Goal: Task Accomplishment & Management: Use online tool/utility

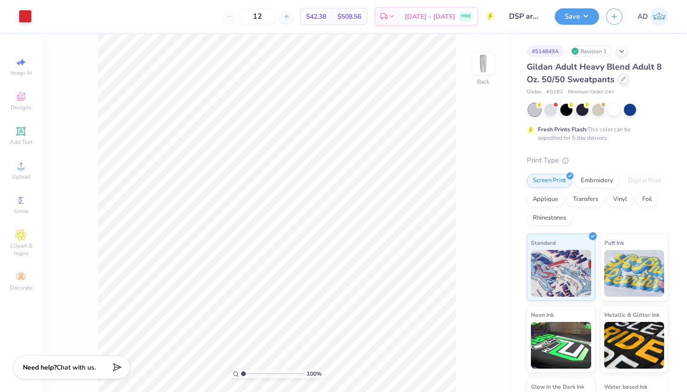
click at [621, 79] on icon at bounding box center [623, 79] width 5 height 5
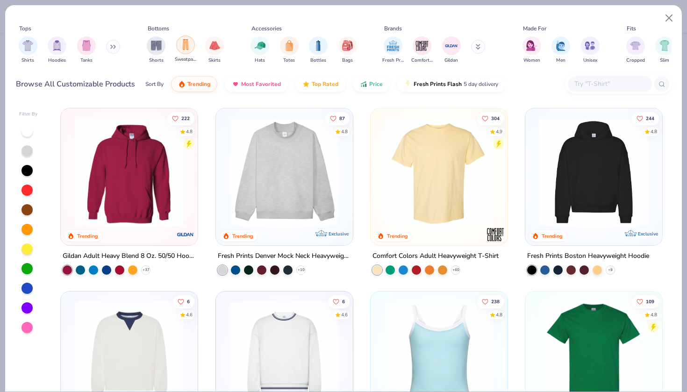
click at [183, 43] on img "filter for Sweatpants" at bounding box center [185, 44] width 10 height 11
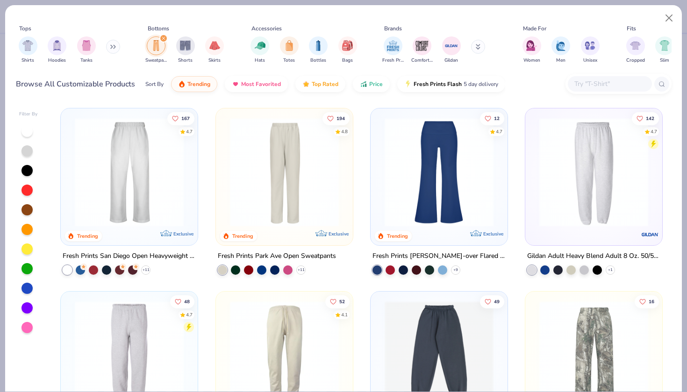
click at [121, 251] on div "Fresh Prints San Diego Open Heavyweight Sweatpants" at bounding box center [129, 256] width 133 height 12
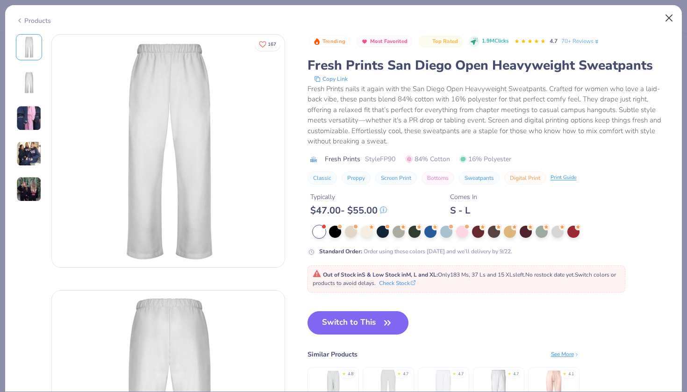
click at [665, 15] on button "Close" at bounding box center [669, 18] width 18 height 18
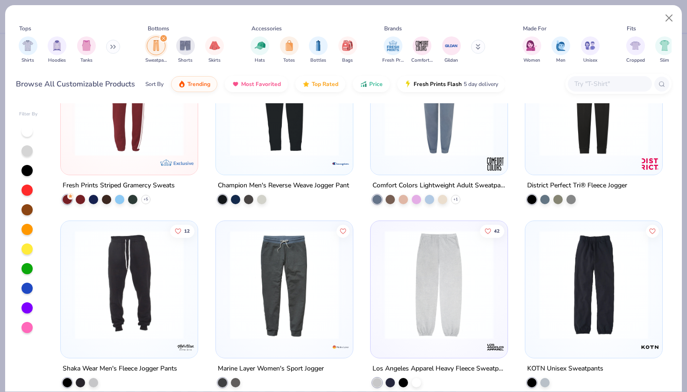
scroll to position [542, 0]
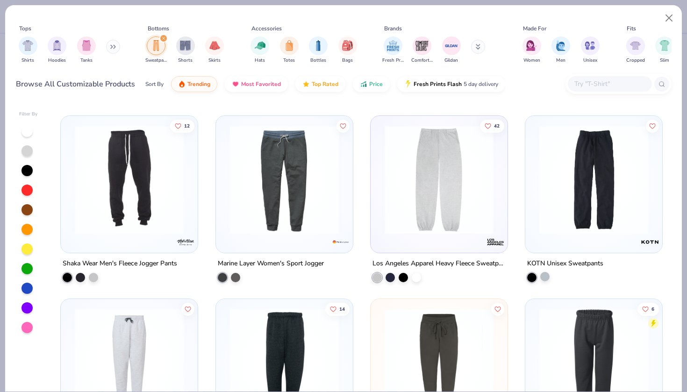
click at [546, 277] on div at bounding box center [544, 276] width 9 height 9
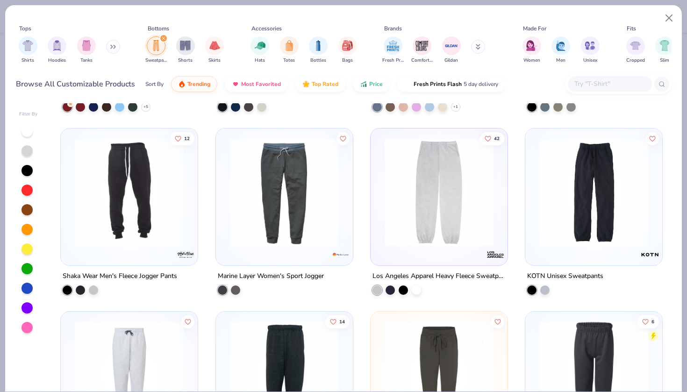
scroll to position [533, 0]
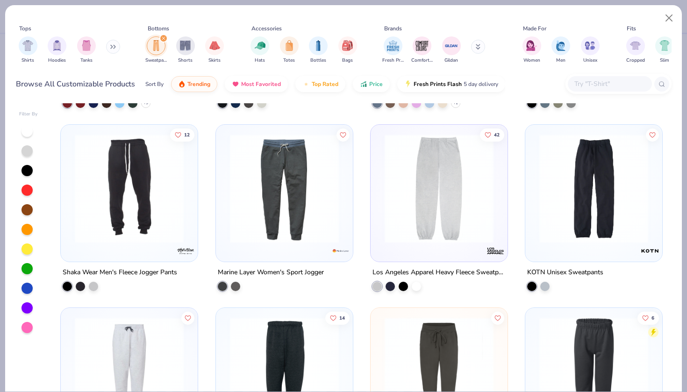
click at [567, 270] on div "KOTN Unisex Sweatpants" at bounding box center [565, 273] width 76 height 12
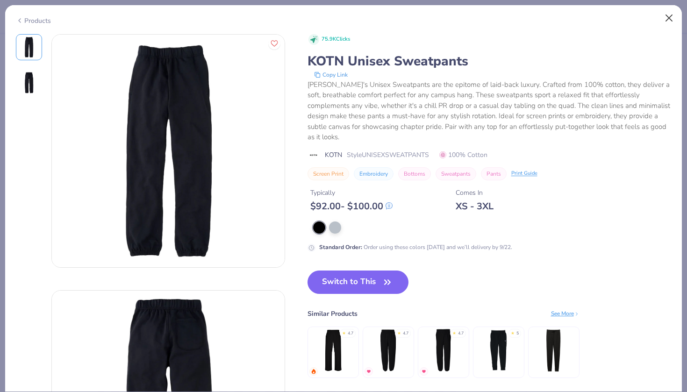
click at [664, 16] on button "Close" at bounding box center [669, 18] width 18 height 18
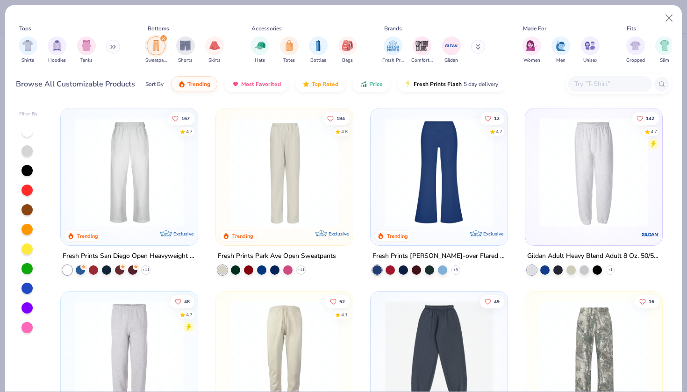
click at [258, 254] on div "Fresh Prints Park Ave Open Sweatpants" at bounding box center [277, 256] width 118 height 12
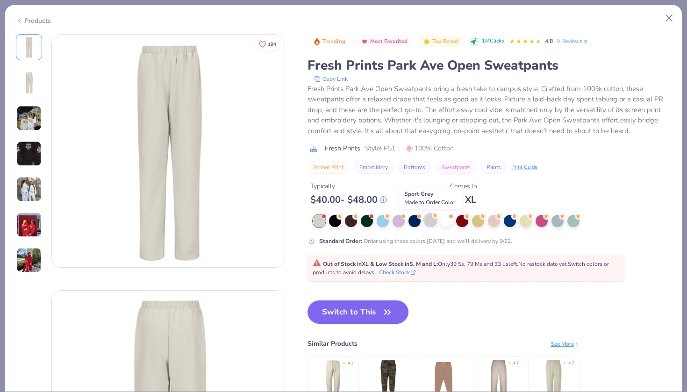
click at [427, 219] on div at bounding box center [430, 220] width 12 height 12
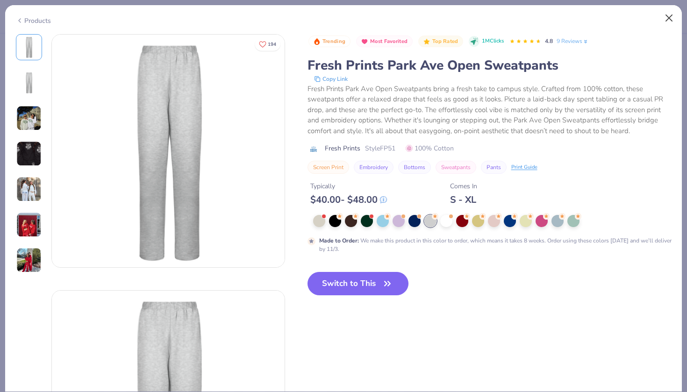
click at [672, 17] on button "Close" at bounding box center [669, 18] width 18 height 18
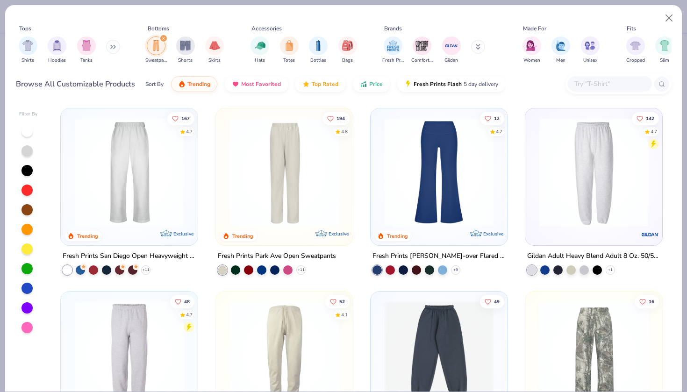
click at [105, 250] on div "Fresh Prints San Diego Open Heavyweight Sweatpants" at bounding box center [129, 256] width 133 height 12
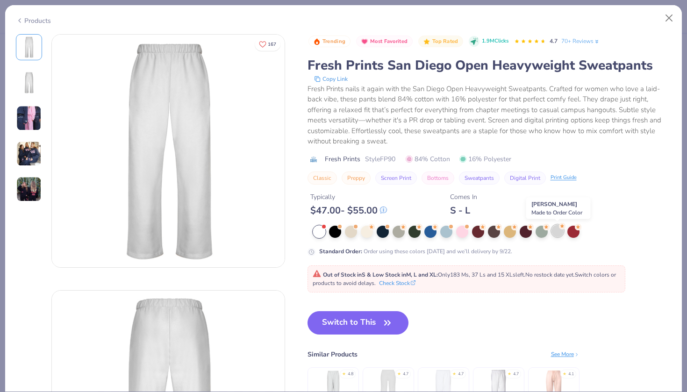
click at [554, 232] on div at bounding box center [557, 231] width 12 height 12
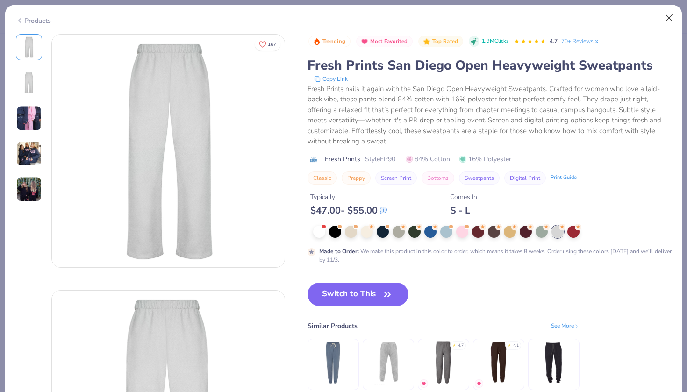
click at [671, 15] on button "Close" at bounding box center [669, 18] width 18 height 18
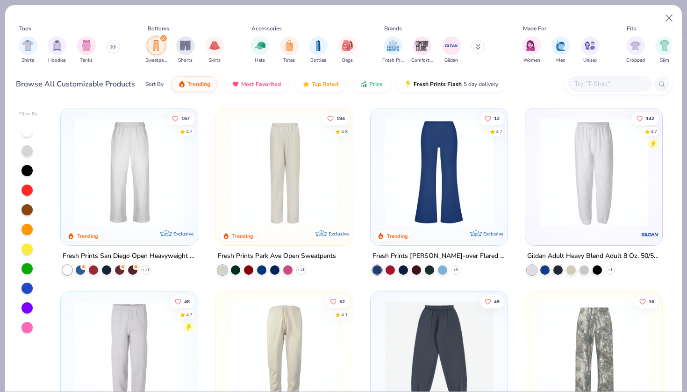
click at [131, 252] on div "Fresh Prints San Diego Open Heavyweight Sweatpants" at bounding box center [129, 256] width 133 height 12
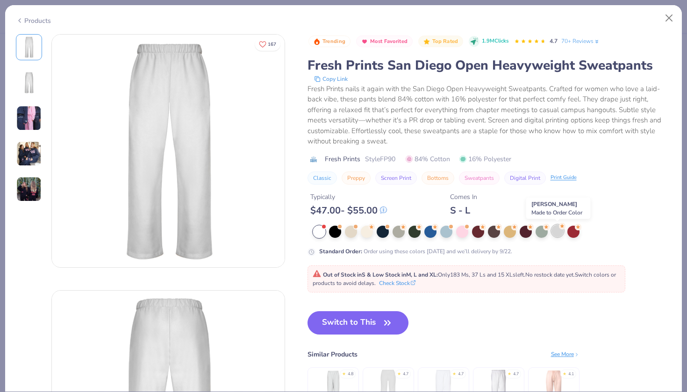
click at [558, 235] on div at bounding box center [557, 231] width 12 height 12
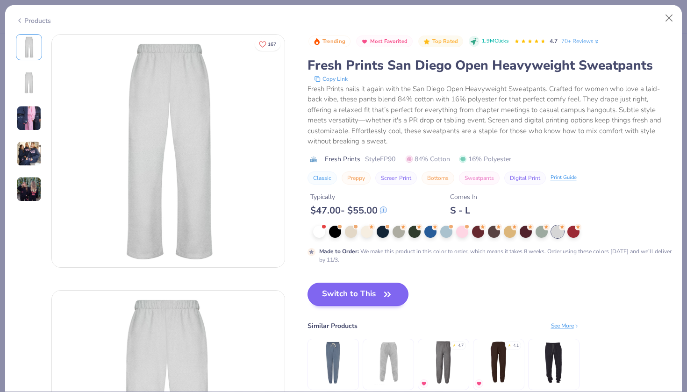
click at [352, 293] on button "Switch to This" at bounding box center [357, 294] width 101 height 23
type input "50"
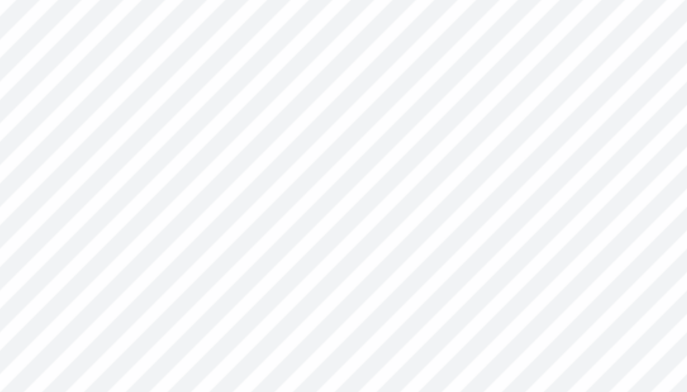
type textarea "x"
type input "5.49"
type input "1.45"
type textarea "x"
type input "5.81"
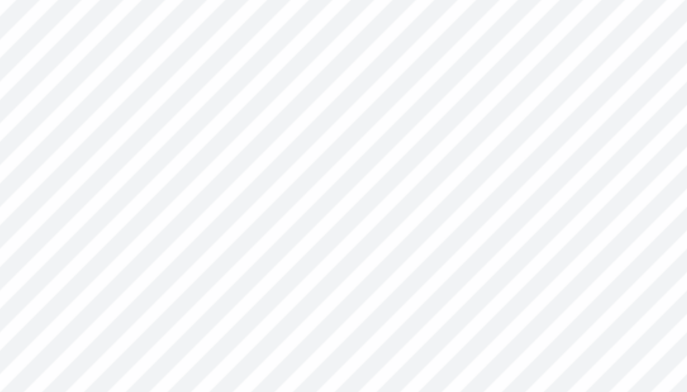
type input "1.54"
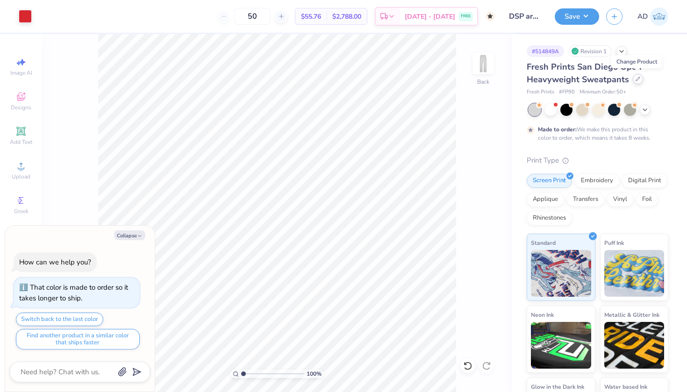
click at [638, 79] on icon at bounding box center [637, 79] width 5 height 5
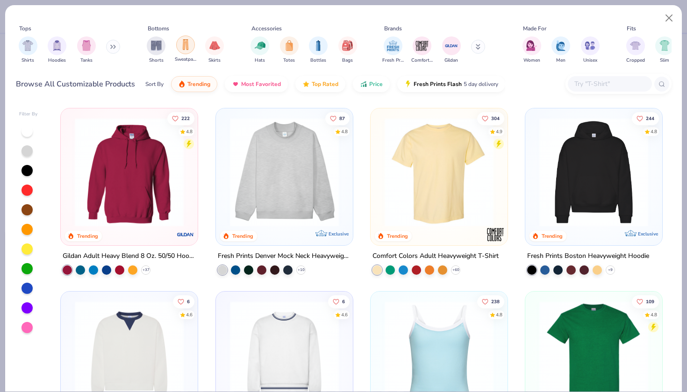
click at [180, 43] on img "filter for Sweatpants" at bounding box center [185, 44] width 10 height 11
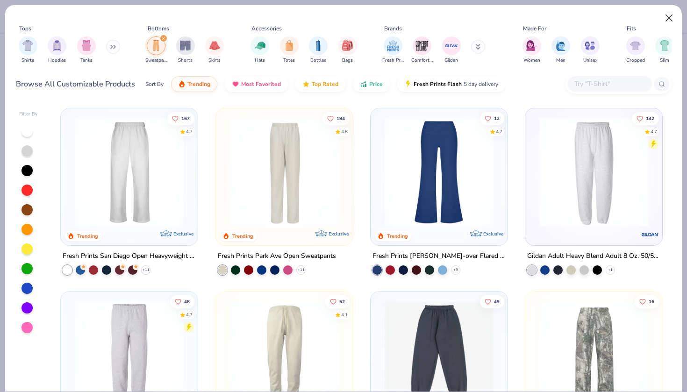
click at [670, 17] on button "Close" at bounding box center [669, 18] width 18 height 18
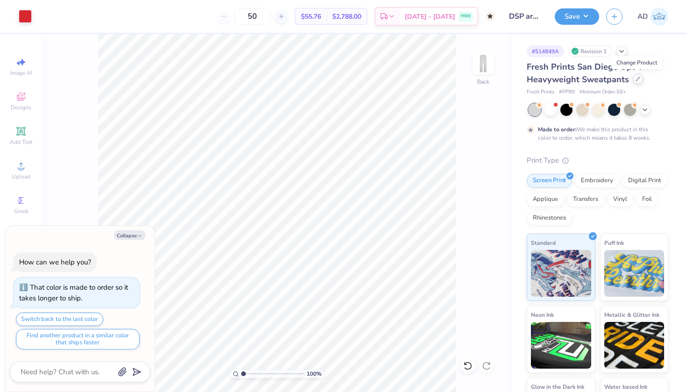
click at [637, 78] on icon at bounding box center [637, 79] width 5 height 5
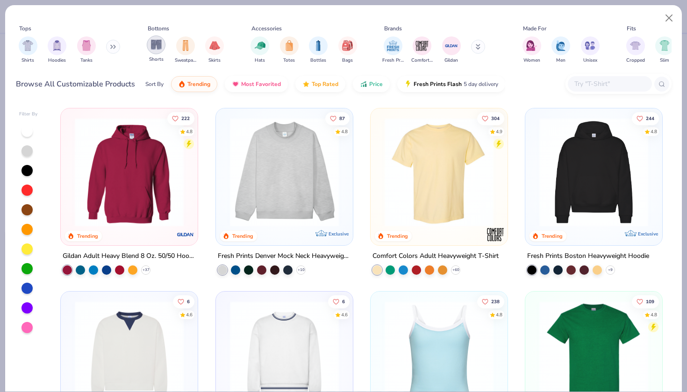
click at [187, 42] on img "filter for Sweatpants" at bounding box center [185, 45] width 10 height 11
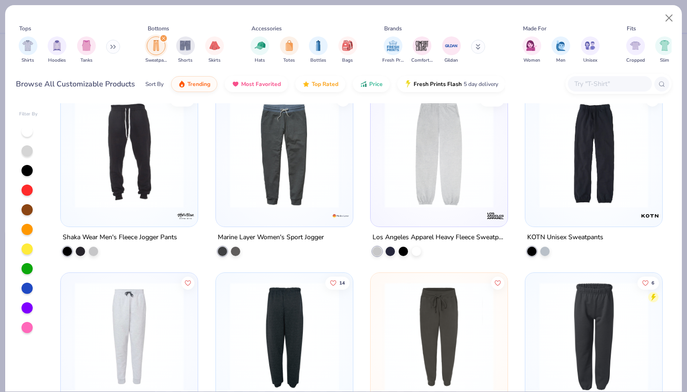
scroll to position [538, 0]
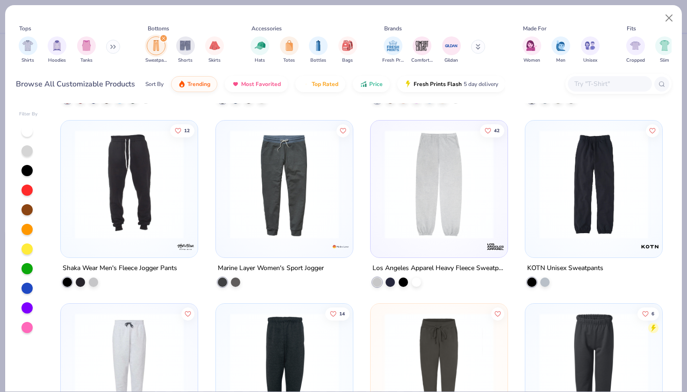
click at [417, 262] on div "Los Angeles Apparel Heavy Fleece Sweatpant 14oz" at bounding box center [438, 268] width 133 height 12
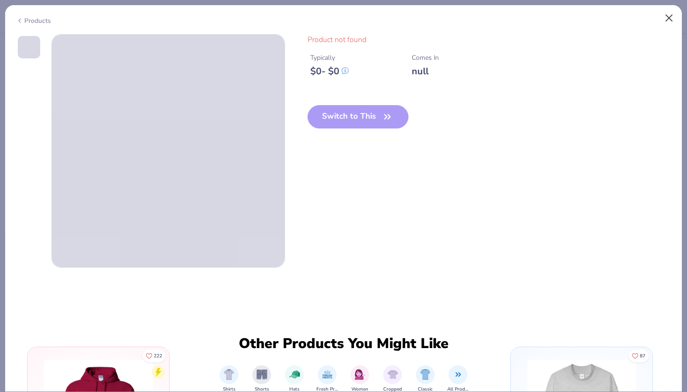
click at [671, 16] on button "Close" at bounding box center [669, 18] width 18 height 18
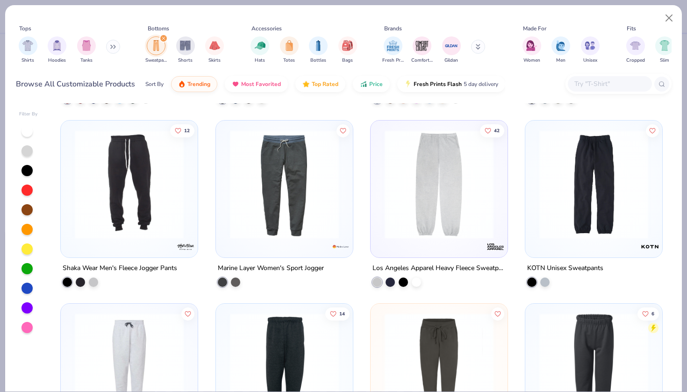
click at [397, 265] on div "Los Angeles Apparel Heavy Fleece Sweatpant 14oz" at bounding box center [438, 268] width 133 height 12
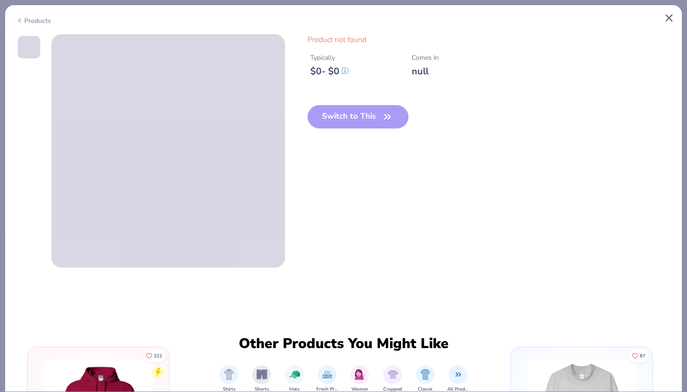
click at [669, 15] on button "Close" at bounding box center [669, 18] width 18 height 18
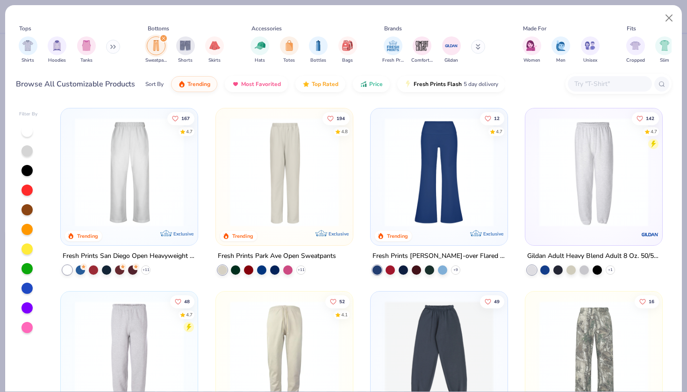
click at [105, 254] on div "Fresh Prints San Diego Open Heavyweight Sweatpants" at bounding box center [129, 256] width 133 height 12
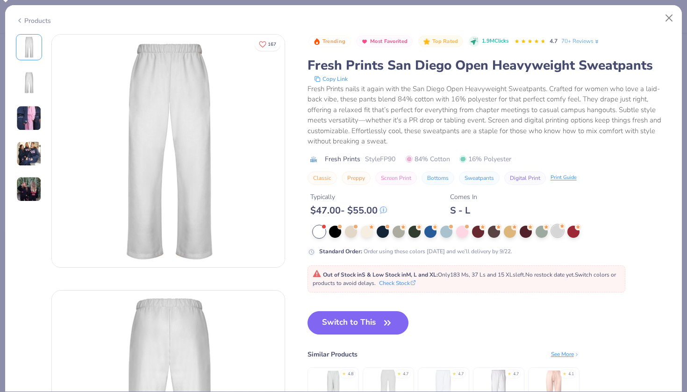
click at [558, 231] on div at bounding box center [557, 231] width 12 height 12
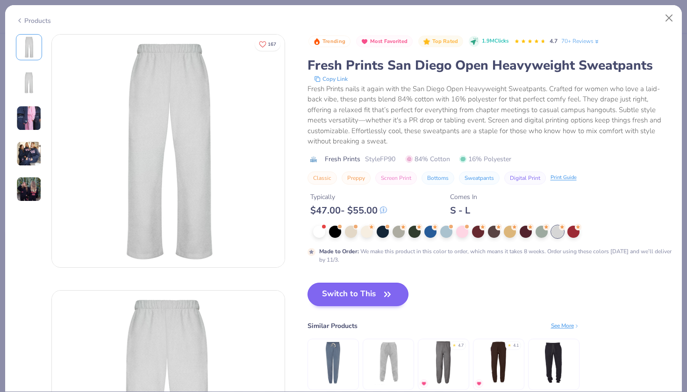
click at [336, 296] on button "Switch to This" at bounding box center [357, 294] width 101 height 23
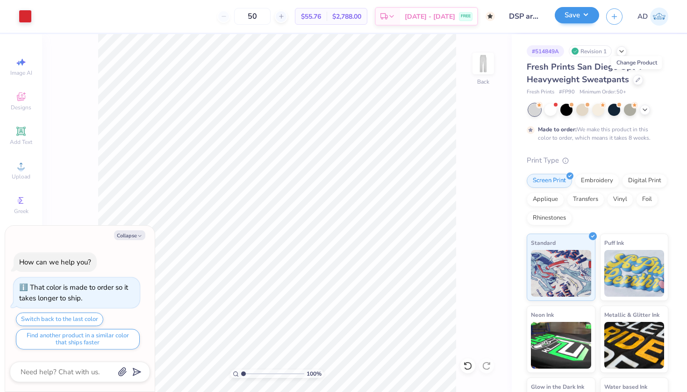
click at [571, 16] on button "Save" at bounding box center [576, 15] width 44 height 16
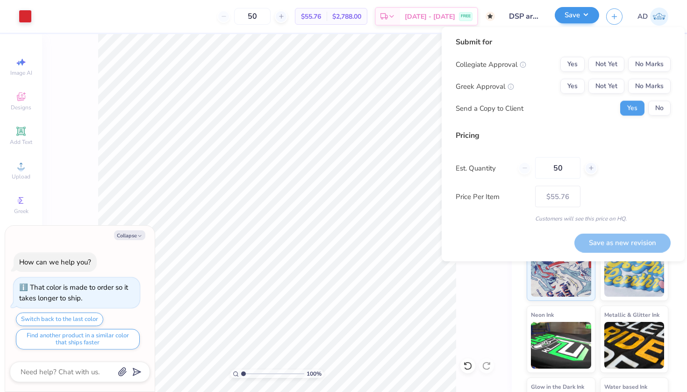
type textarea "x"
click at [652, 63] on button "No Marks" at bounding box center [649, 64] width 42 height 15
click at [570, 89] on button "Yes" at bounding box center [572, 86] width 24 height 15
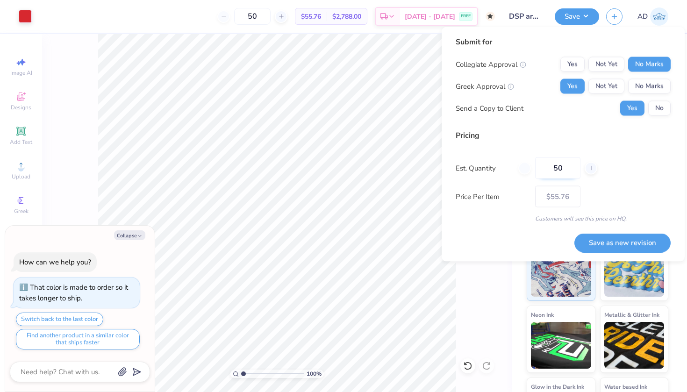
click at [558, 169] on input "50" at bounding box center [557, 167] width 45 height 21
type input "0"
type input "30"
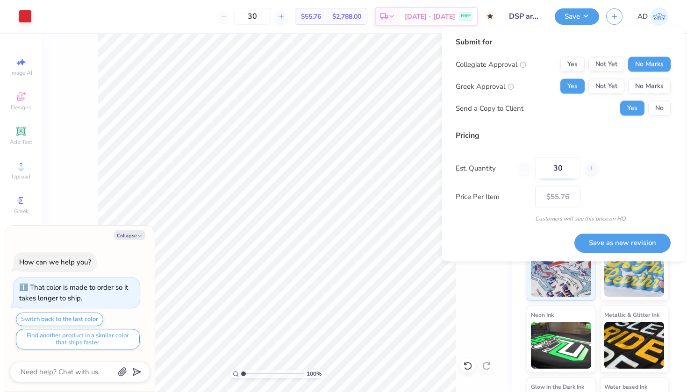
type input "0"
type input "70"
type input "$55.30"
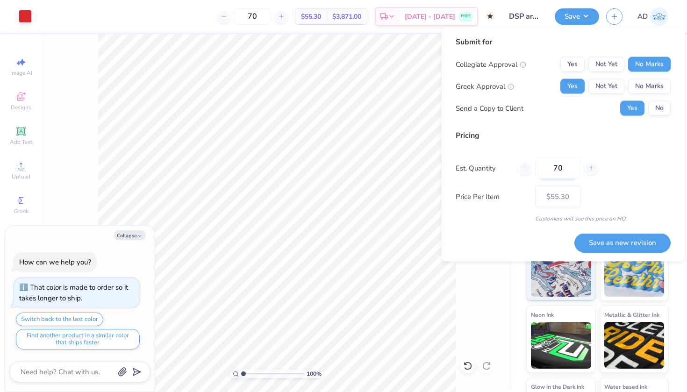
type input "0"
type input "10"
type input "100"
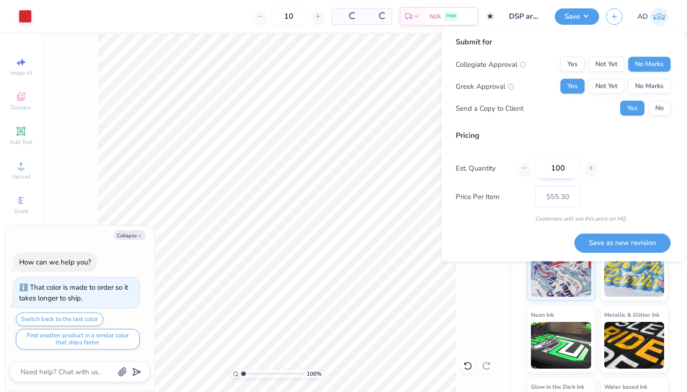
type input "100"
type input "$54.10"
type input "0"
type input "50"
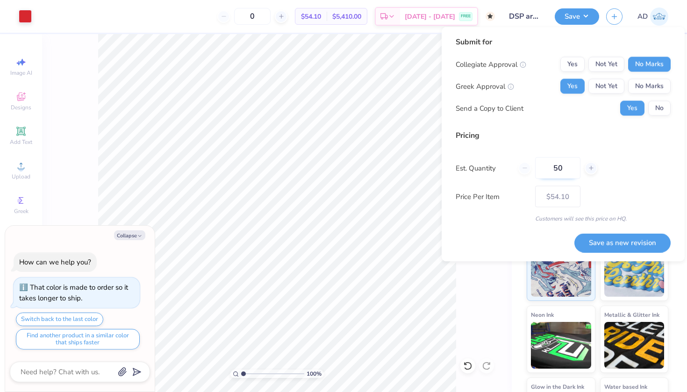
type input "50"
type input "$55.76"
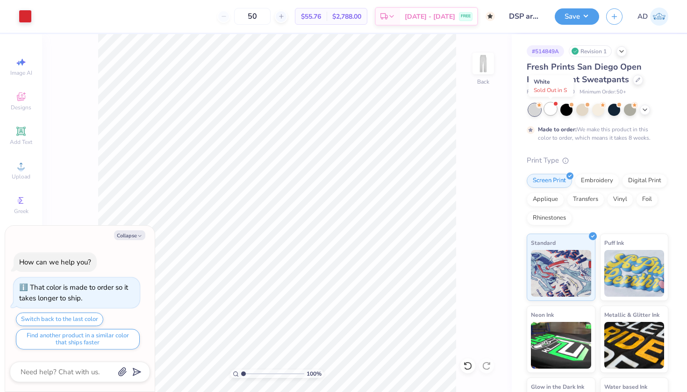
click at [551, 110] on div at bounding box center [550, 109] width 12 height 12
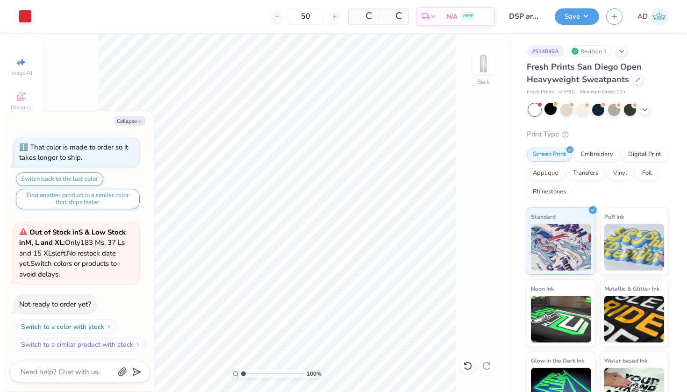
scroll to position [82, 0]
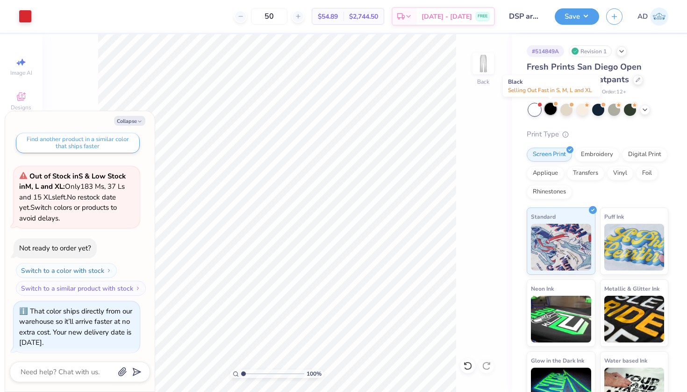
click at [552, 113] on div at bounding box center [550, 109] width 12 height 12
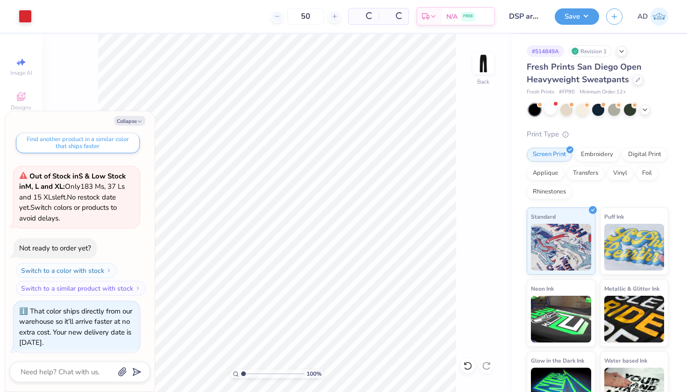
scroll to position [223, 0]
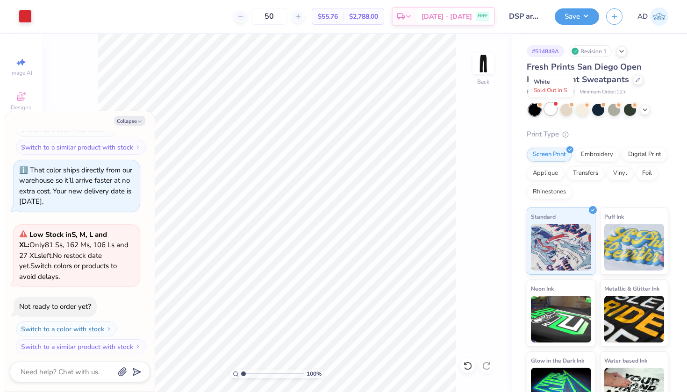
click at [553, 110] on div at bounding box center [550, 109] width 12 height 12
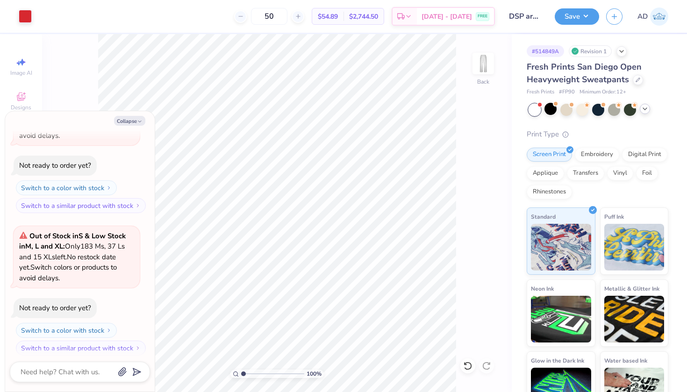
click at [642, 107] on icon at bounding box center [644, 108] width 7 height 7
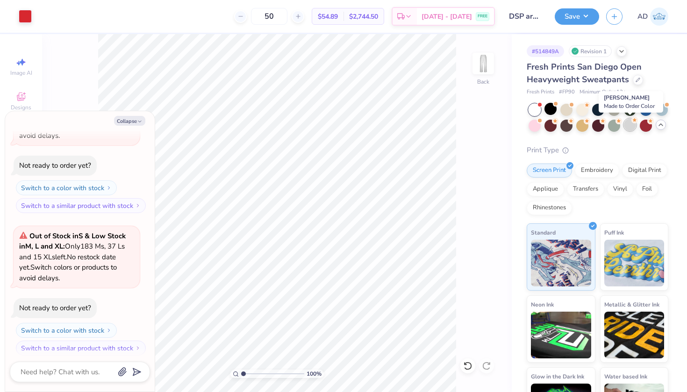
click at [624, 125] on div at bounding box center [629, 125] width 12 height 12
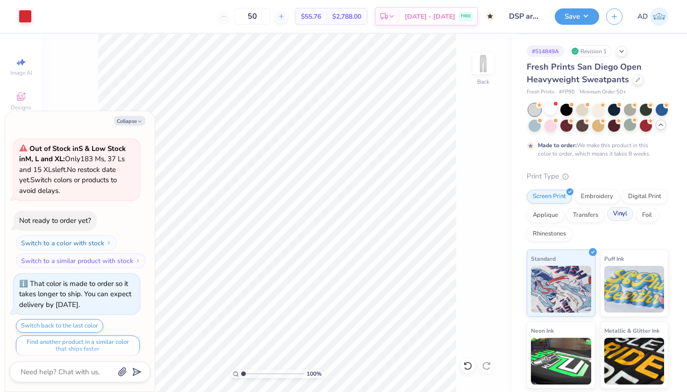
scroll to position [0, 0]
click at [562, 17] on button "Save" at bounding box center [576, 15] width 44 height 16
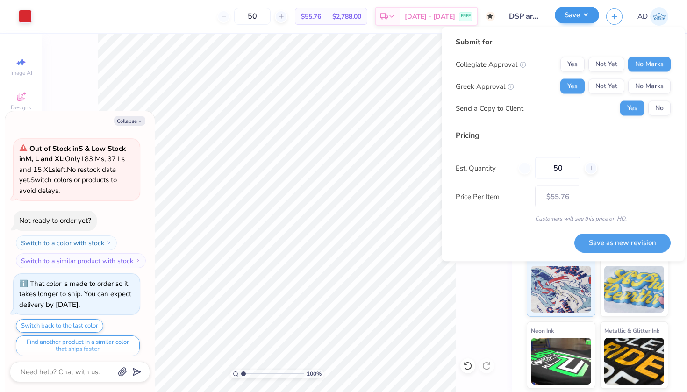
type textarea "x"
click at [628, 243] on button "Save as new revision" at bounding box center [622, 242] width 96 height 19
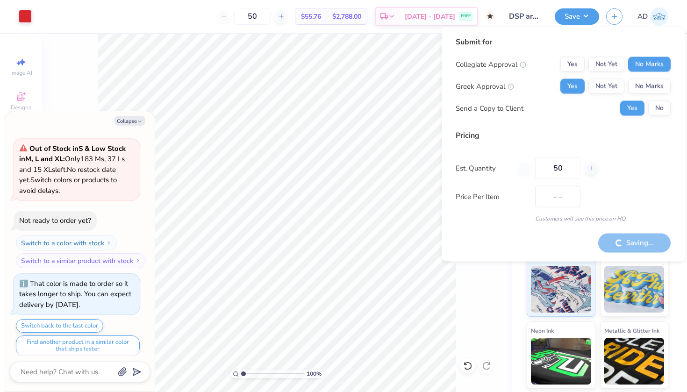
type input "$55.76"
type textarea "x"
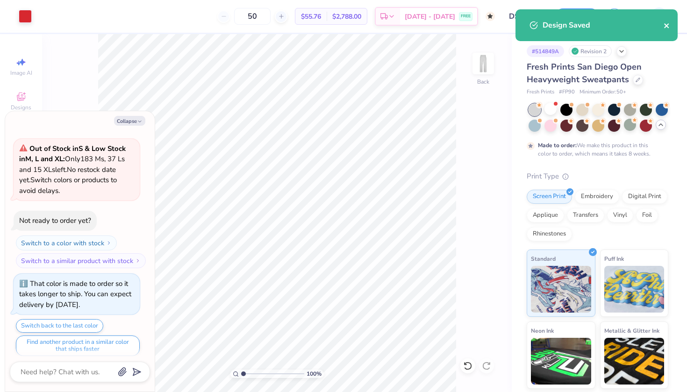
click at [667, 25] on icon "close" at bounding box center [666, 25] width 5 height 5
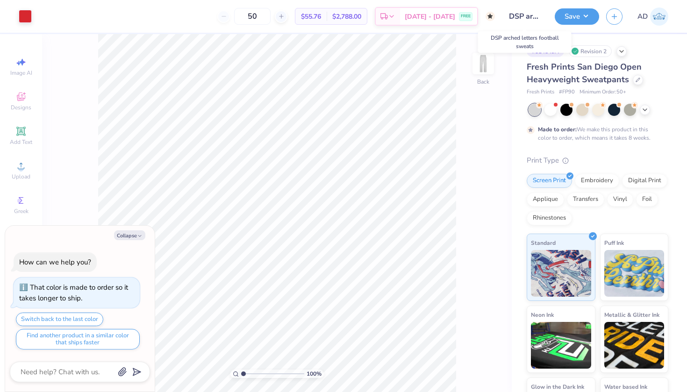
click at [523, 14] on input "DSP arched letters football sweats" at bounding box center [525, 16] width 46 height 19
click at [535, 17] on input "DSP arched letters football sweats" at bounding box center [525, 16] width 46 height 19
click at [578, 17] on button "Save" at bounding box center [576, 15] width 44 height 16
type textarea "x"
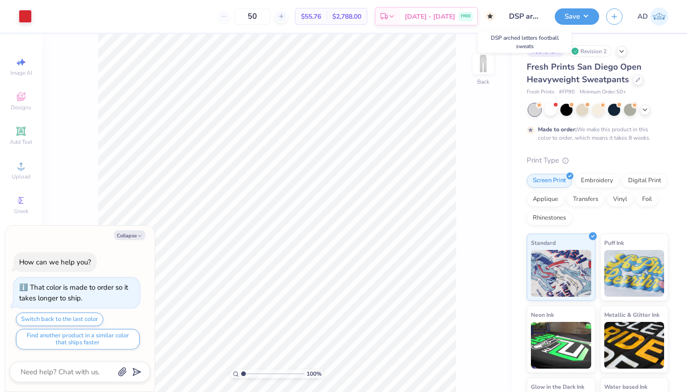
drag, startPoint x: 519, startPoint y: 14, endPoint x: 545, endPoint y: 13, distance: 25.7
click at [545, 14] on input "DSP arched letters football sweats" at bounding box center [525, 16] width 46 height 19
